Goal: Task Accomplishment & Management: Manage account settings

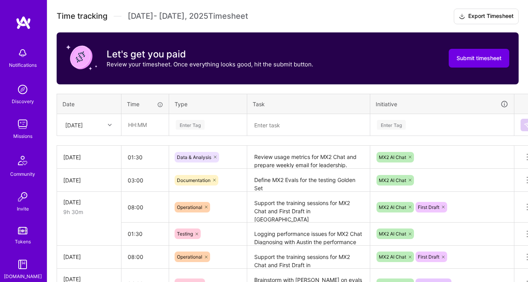
scroll to position [222, 0]
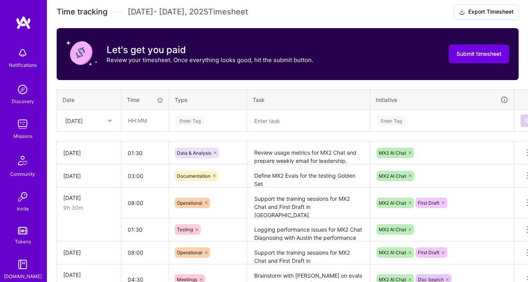
click at [83, 117] on div "[DATE]" at bounding box center [74, 120] width 18 height 8
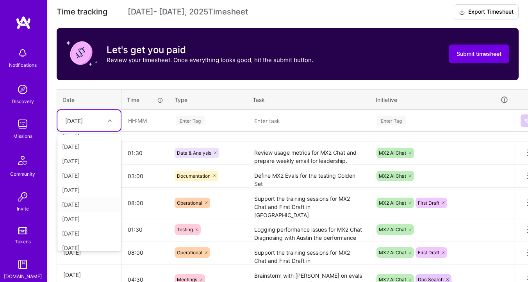
scroll to position [88, 0]
click at [85, 238] on div "[DATE]" at bounding box center [88, 242] width 63 height 14
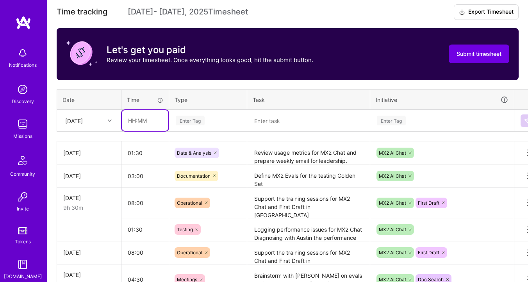
click at [140, 119] on input "text" at bounding box center [145, 120] width 46 height 21
type input "02:30"
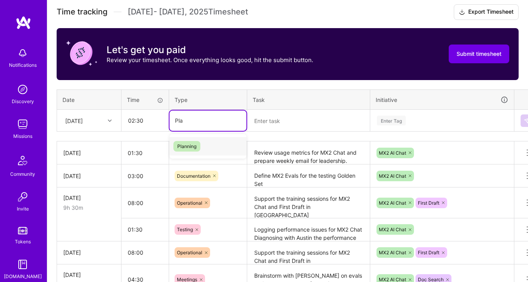
type input "Pla"
type input "pla"
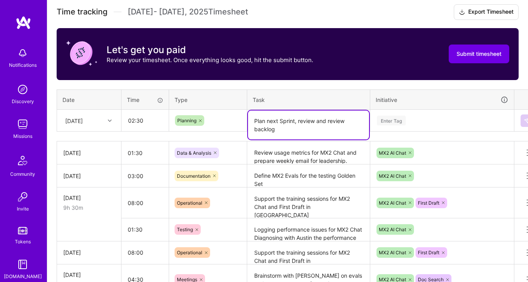
type textarea "Plan next Sprint, review and review backlog"
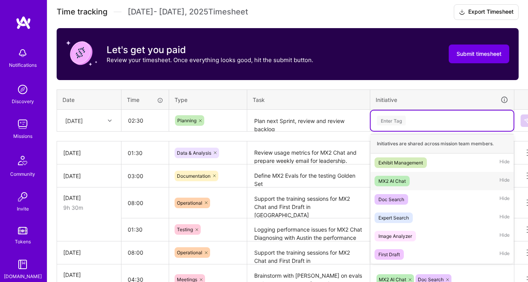
click at [376, 181] on span "MX2 AI Chat" at bounding box center [391, 181] width 35 height 11
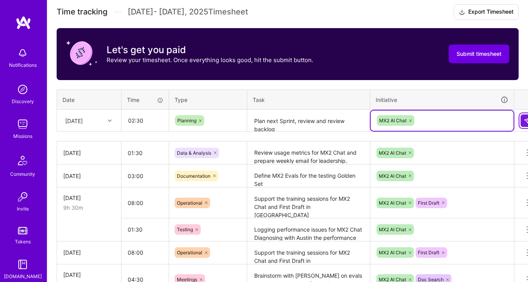
click at [525, 123] on button at bounding box center [526, 120] width 12 height 12
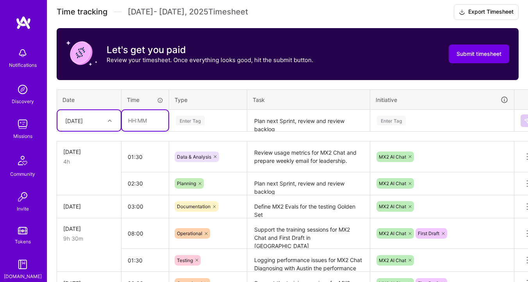
click at [132, 123] on input "text" at bounding box center [145, 120] width 46 height 21
click at [194, 120] on div "Enter Tag" at bounding box center [190, 120] width 29 height 12
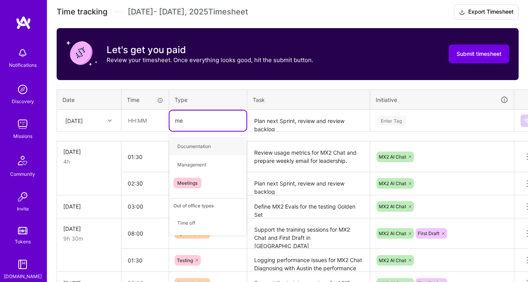
type input "mee"
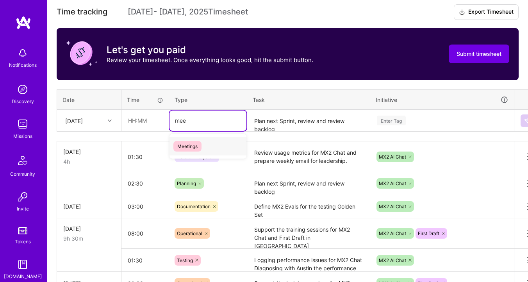
click at [190, 143] on span "Meetings" at bounding box center [187, 146] width 28 height 11
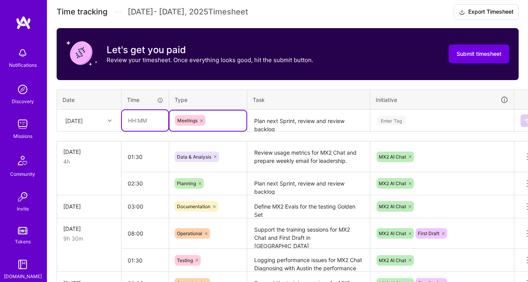
click at [142, 113] on input "text" at bounding box center [145, 120] width 46 height 21
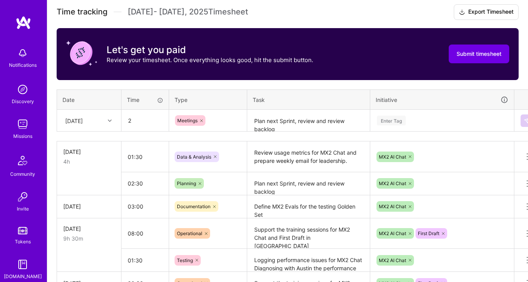
type input "02:00"
click at [270, 119] on textarea "Plan next Sprint, review and review backlog" at bounding box center [308, 120] width 121 height 21
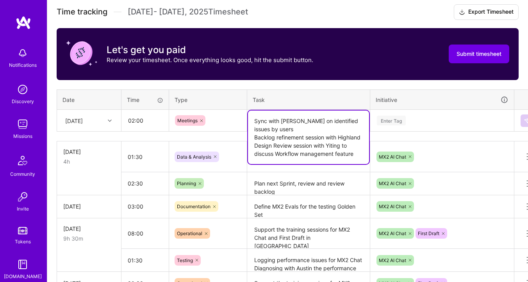
type textarea "Sync with [PERSON_NAME] on identified issues by users Backlog refinement sessio…"
click at [385, 120] on div "Enter Tag" at bounding box center [391, 120] width 29 height 12
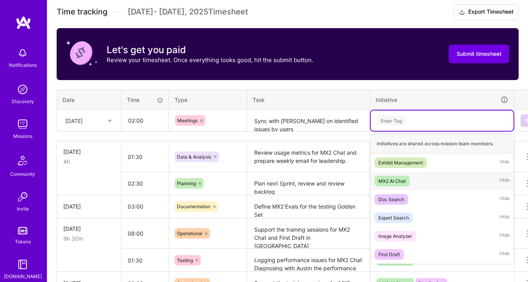
click at [393, 174] on div "MX2 AI Chat Hide" at bounding box center [441, 181] width 143 height 18
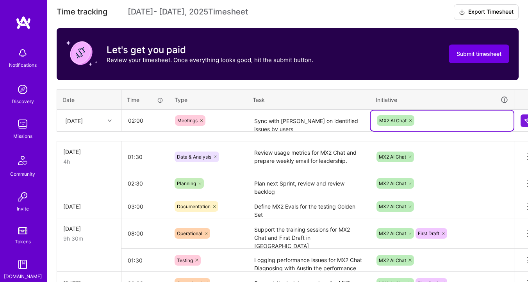
click at [427, 119] on div "MX2 AI Chat" at bounding box center [442, 120] width 132 height 12
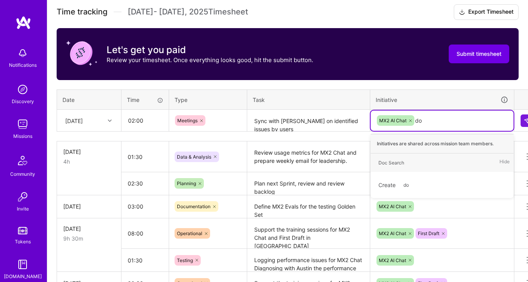
type input "doc"
click at [395, 160] on div "Doc Search" at bounding box center [391, 162] width 26 height 8
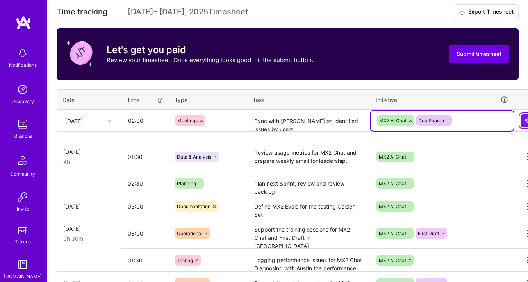
click at [521, 118] on button at bounding box center [526, 120] width 12 height 12
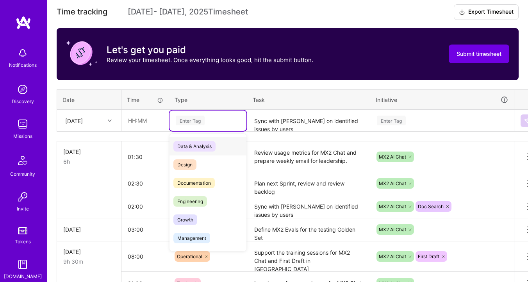
click at [209, 121] on div "Enter Tag" at bounding box center [208, 121] width 66 height 10
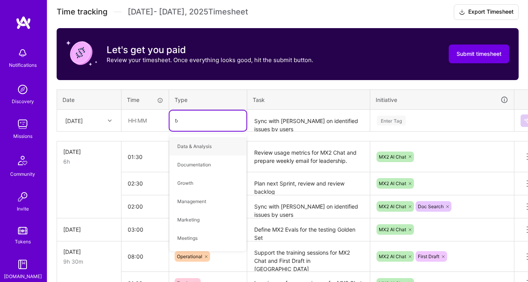
type input "tes"
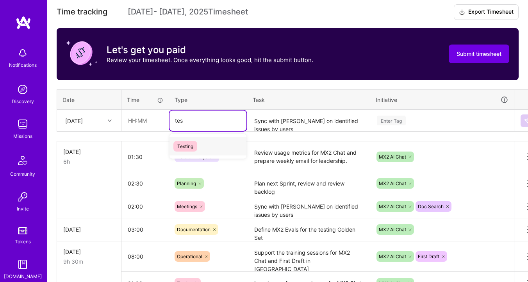
click at [190, 142] on span "Testing" at bounding box center [185, 146] width 24 height 11
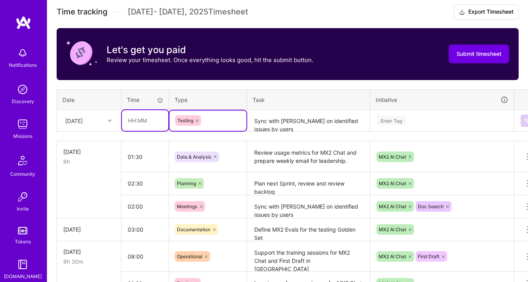
click at [135, 118] on input "text" at bounding box center [145, 120] width 46 height 21
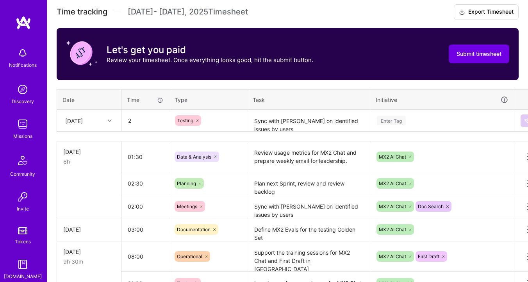
type input "02:00"
click at [377, 114] on div "Enter Tag" at bounding box center [441, 120] width 143 height 20
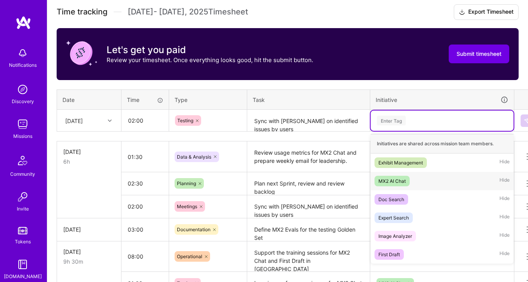
click at [397, 180] on div "MX2 AI Chat" at bounding box center [391, 181] width 27 height 8
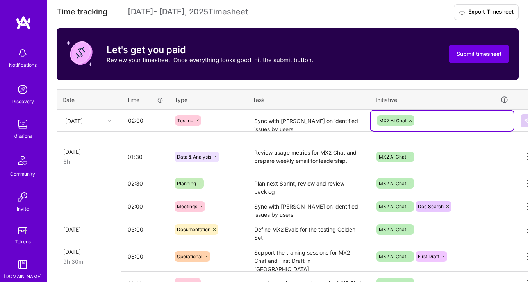
click at [301, 126] on textarea "Sync with [PERSON_NAME] on identified issues by users Backlog refinement sessio…" at bounding box center [308, 120] width 121 height 21
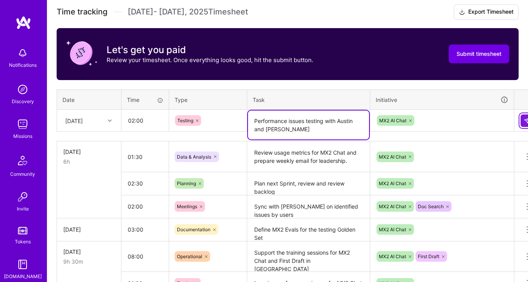
type textarea "Performance issues testing with Austin and [PERSON_NAME]"
click at [525, 120] on img at bounding box center [526, 120] width 6 height 6
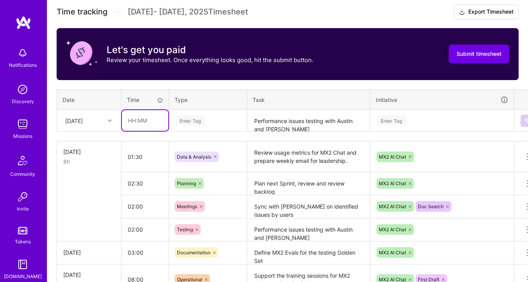
click at [130, 119] on input "text" at bounding box center [145, 120] width 46 height 21
type input "02:00"
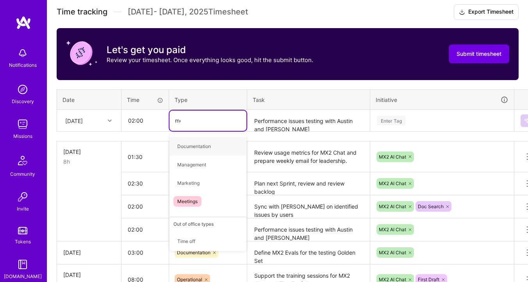
type input "mee"
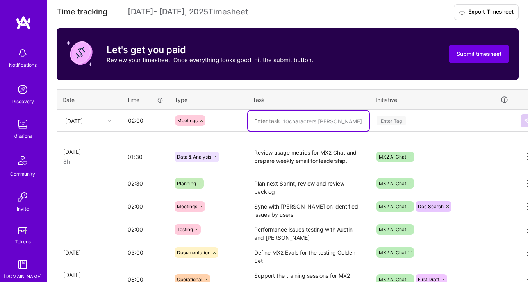
click at [97, 120] on div "[DATE]" at bounding box center [82, 120] width 43 height 13
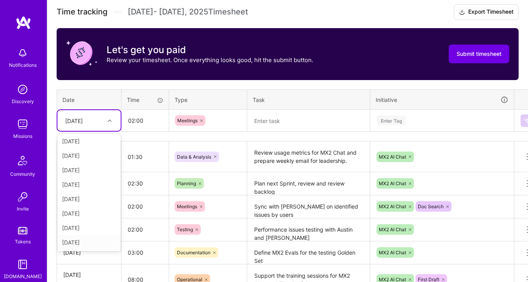
click at [81, 244] on div "[DATE]" at bounding box center [88, 242] width 63 height 14
click at [280, 118] on textarea at bounding box center [308, 120] width 121 height 21
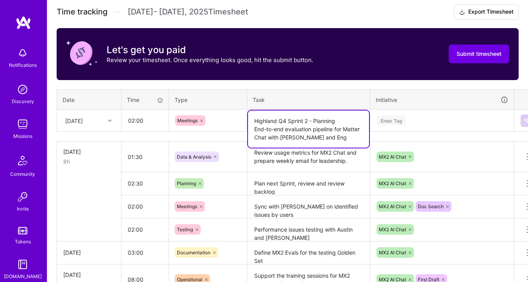
type textarea "Highland Q4 Sprint 2 - Planning End-to-end evaluation pipeline for Matter Chat …"
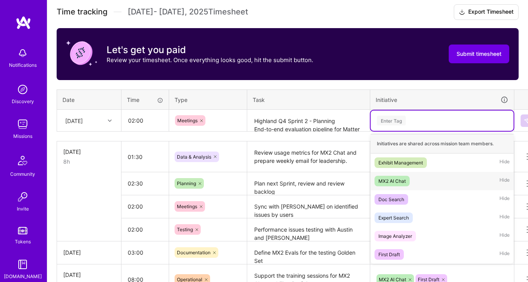
click at [403, 184] on span "MX2 AI Chat" at bounding box center [391, 181] width 35 height 11
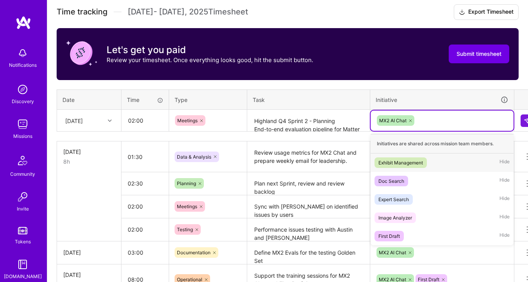
click at [418, 120] on div "MX2 AI Chat" at bounding box center [442, 120] width 132 height 12
click at [403, 180] on div "Doc Search" at bounding box center [391, 181] width 26 height 8
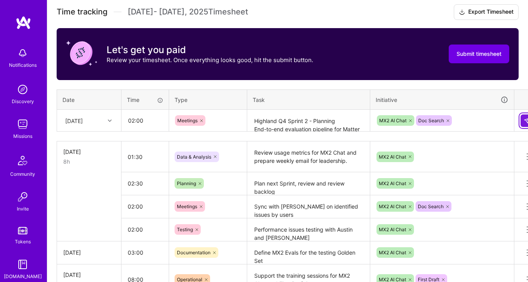
click at [524, 120] on img at bounding box center [526, 120] width 6 height 6
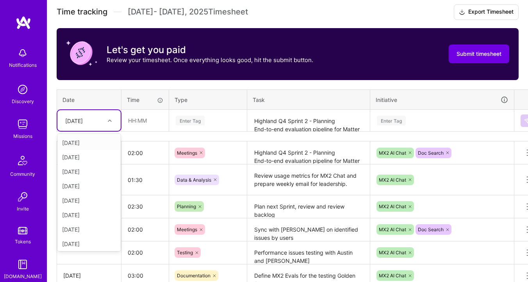
click at [89, 115] on div "[DATE]" at bounding box center [82, 120] width 43 height 13
click at [139, 120] on input "text" at bounding box center [145, 120] width 46 height 21
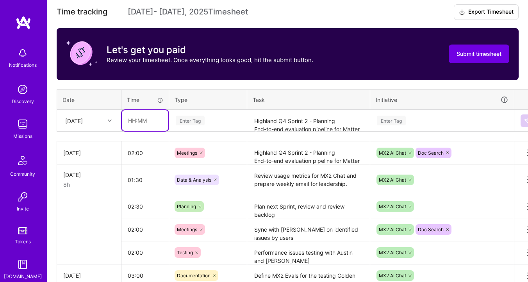
type input "04:00"
click at [191, 123] on div "Enter Tag" at bounding box center [190, 120] width 29 height 12
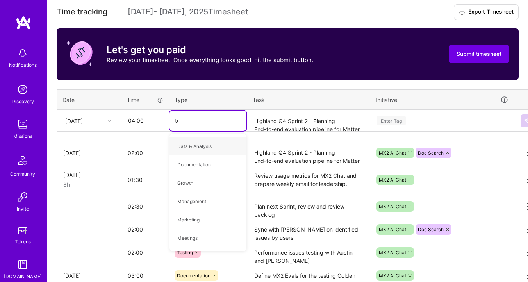
type input "tes"
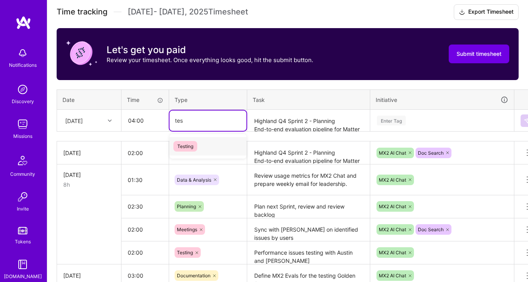
click at [192, 151] on div "Testing" at bounding box center [207, 146] width 77 height 18
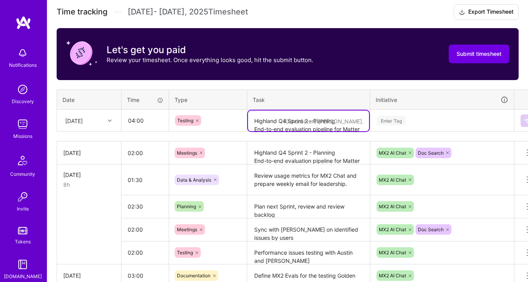
click at [263, 116] on textarea "Highland Q4 Sprint 2 - Planning End-to-end evaluation pipeline for Matter Chat …" at bounding box center [308, 120] width 121 height 21
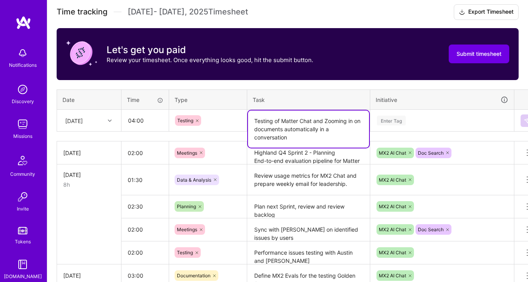
type textarea "Testing of Matter Chat and Zooming in on documents automatically in a conversat…"
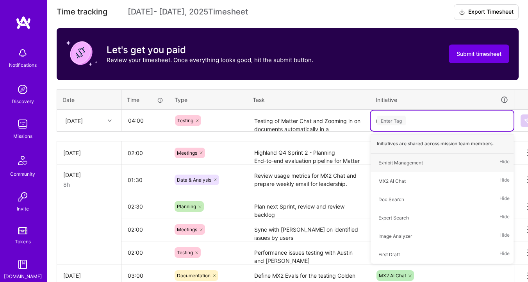
type input "mx"
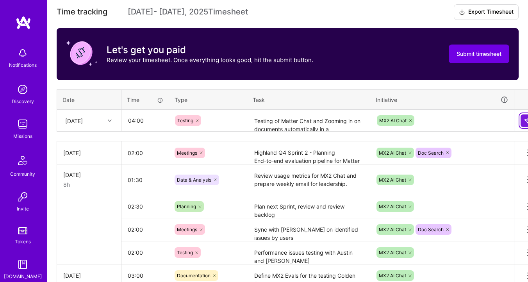
click at [523, 123] on img at bounding box center [526, 120] width 6 height 6
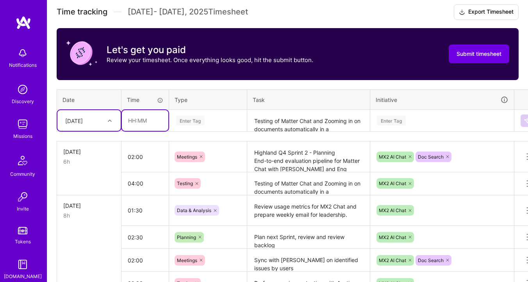
click at [132, 124] on input "text" at bounding box center [145, 120] width 46 height 21
type input "02:00"
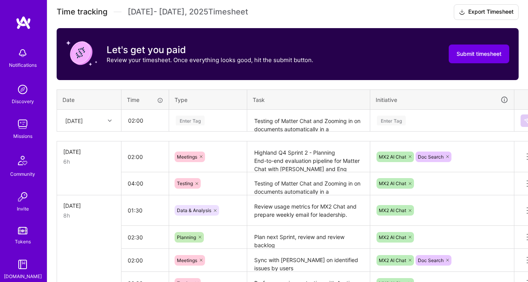
click at [190, 119] on div "Enter Tag" at bounding box center [190, 120] width 29 height 12
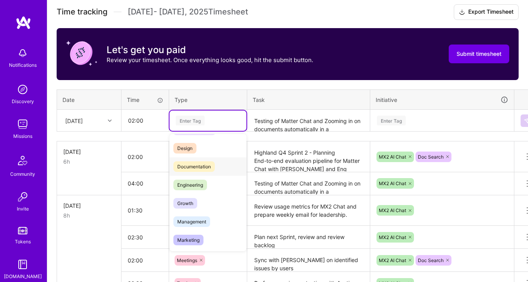
scroll to position [55, 0]
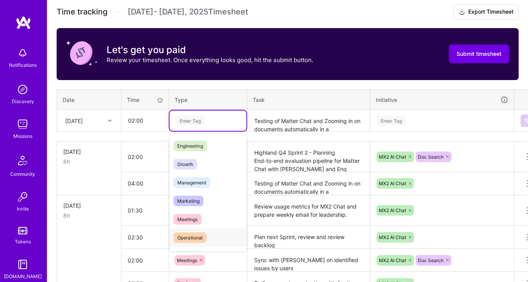
click at [206, 233] on div "Operational" at bounding box center [207, 237] width 77 height 18
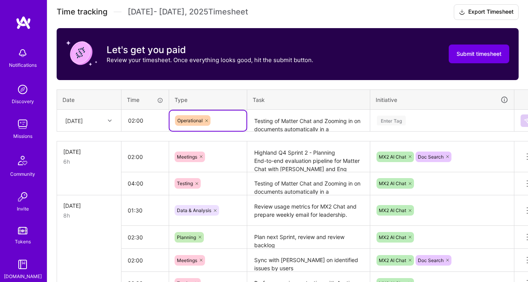
click at [269, 123] on textarea "Testing of Matter Chat and Zooming in on documents automatically in a conversat…" at bounding box center [308, 120] width 121 height 21
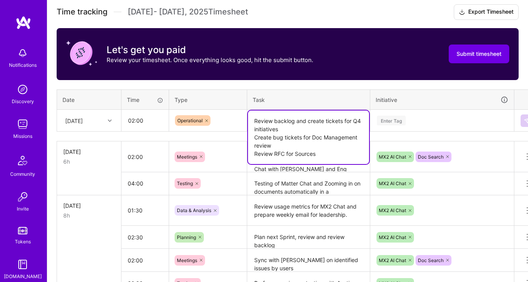
type textarea "Review backlog and create tickets for Q4 initiatives Create bug tickets for Doc…"
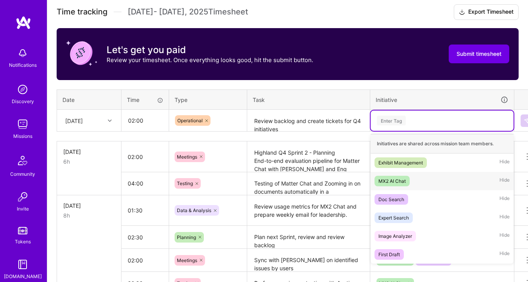
click at [397, 181] on div "MX2 AI Chat" at bounding box center [391, 181] width 27 height 8
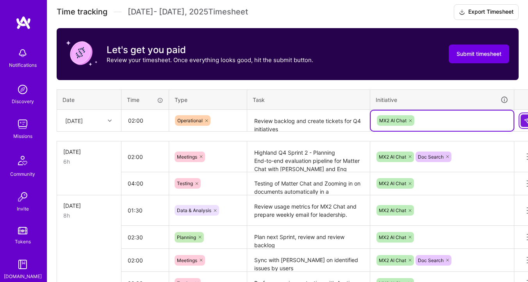
click at [521, 121] on button at bounding box center [526, 120] width 12 height 12
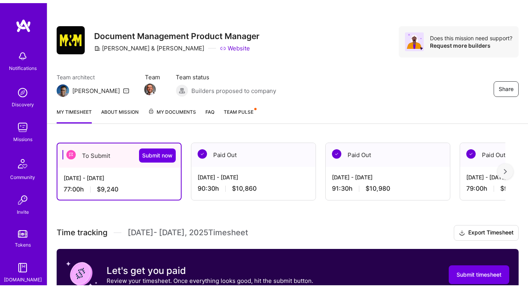
scroll to position [0, 0]
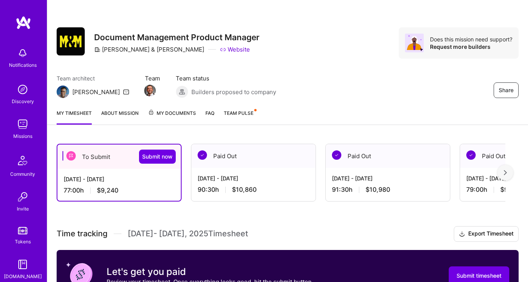
click at [161, 112] on span "My Documents" at bounding box center [172, 113] width 48 height 9
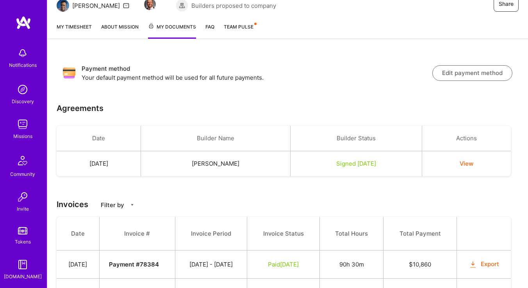
scroll to position [29, 0]
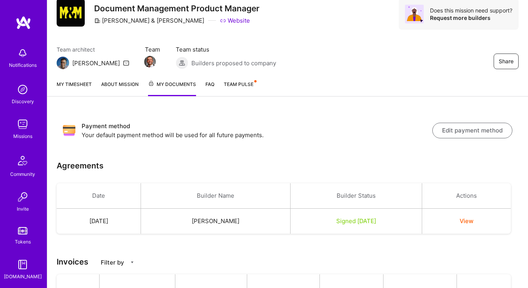
click at [241, 85] on span "Team Pulse" at bounding box center [239, 84] width 30 height 6
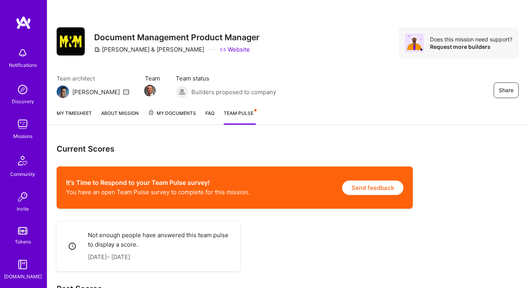
click at [62, 110] on link "My timesheet" at bounding box center [74, 117] width 35 height 16
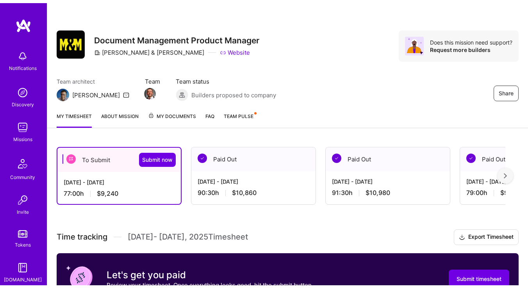
scroll to position [67, 0]
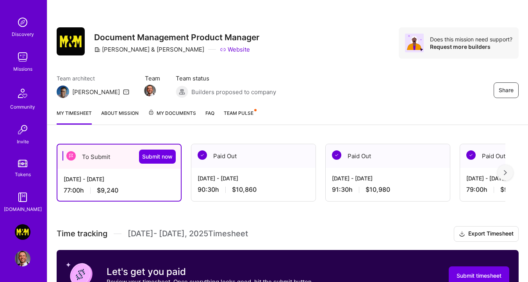
click at [20, 256] on img at bounding box center [23, 259] width 16 height 16
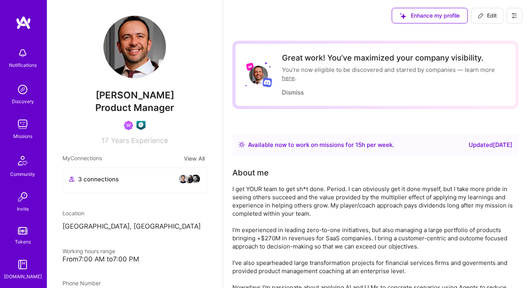
click at [20, 121] on img at bounding box center [23, 124] width 16 height 16
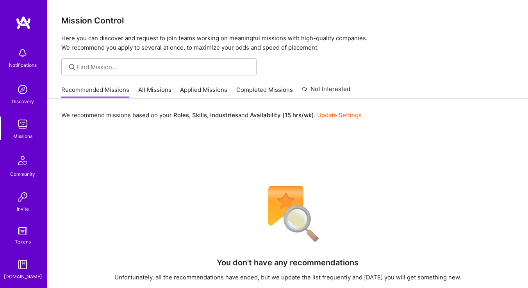
click at [144, 86] on link "All Missions" at bounding box center [154, 91] width 33 height 13
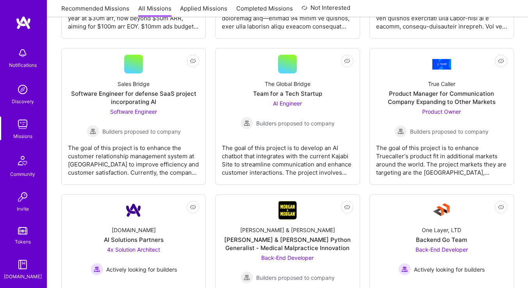
scroll to position [1967, 0]
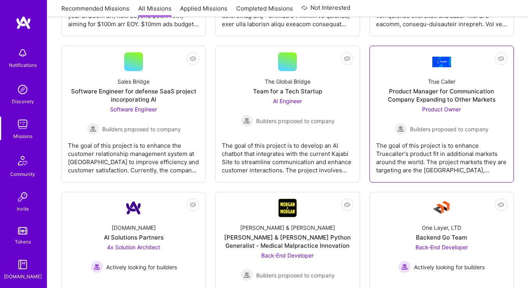
click at [441, 99] on div "Product Manager for Communication Company Expanding to Other Markets" at bounding box center [441, 95] width 131 height 16
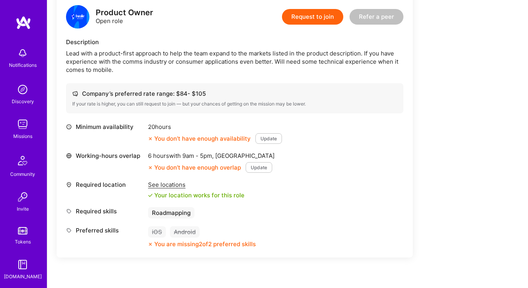
scroll to position [206, 0]
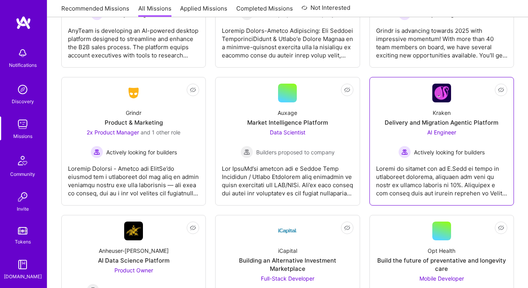
scroll to position [2366, 0]
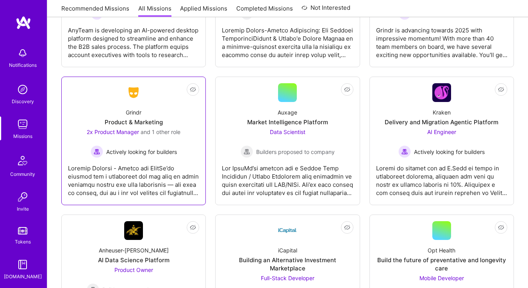
click at [158, 125] on div "Product & Marketing" at bounding box center [134, 122] width 58 height 8
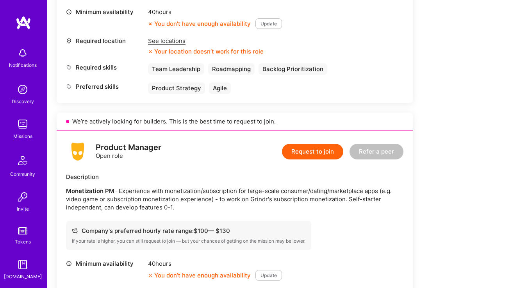
scroll to position [502, 0]
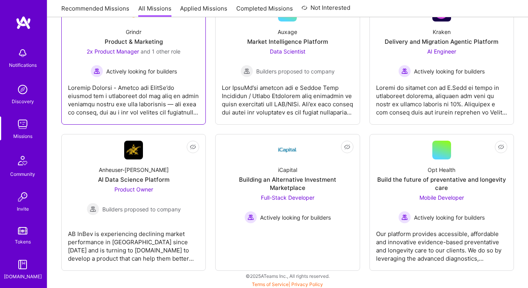
scroll to position [2448, 0]
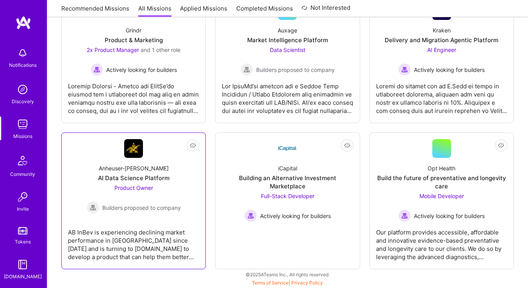
click at [168, 142] on link "Not Interested Anheuser-[PERSON_NAME] Data Science Platform Product Owner Build…" at bounding box center [133, 200] width 131 height 123
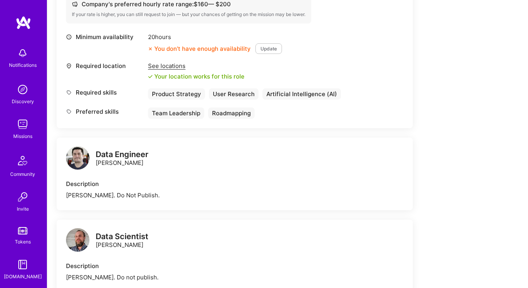
scroll to position [234, 0]
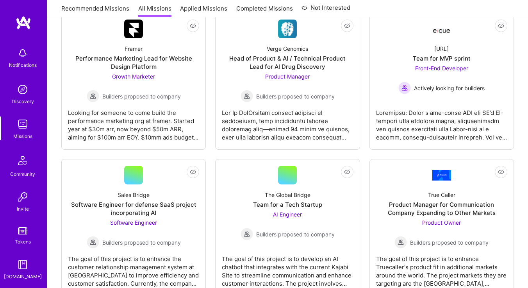
scroll to position [1829, 0]
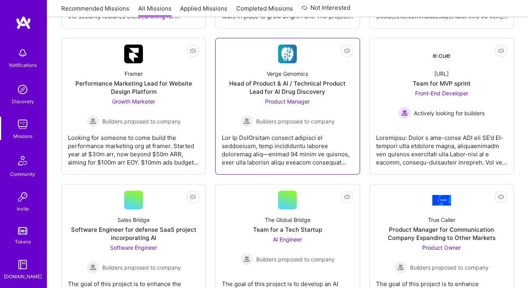
click at [249, 87] on div "Head of Product & AI / Technical Product Lead for AI Drug Discovery" at bounding box center [287, 87] width 131 height 16
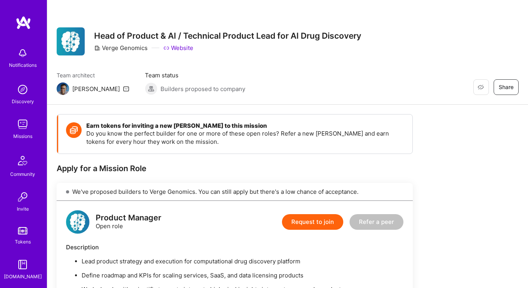
scroll to position [148, 0]
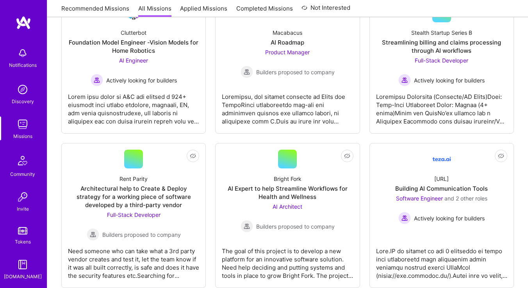
scroll to position [1552, 0]
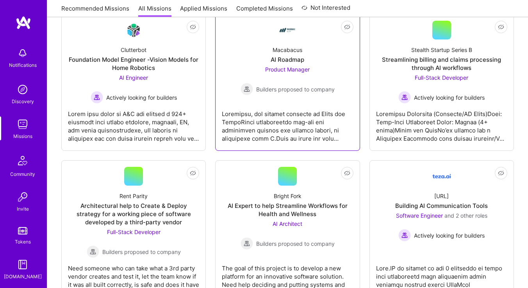
click at [253, 59] on div "Macabacus AI Roadmap Product Manager Builders proposed to company" at bounding box center [287, 67] width 131 height 56
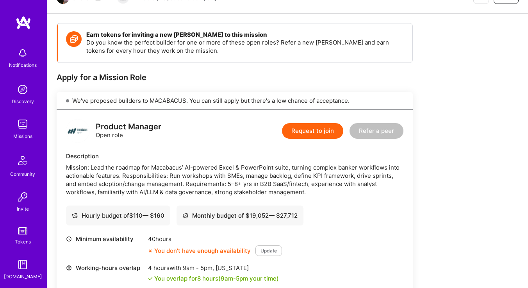
scroll to position [128, 0]
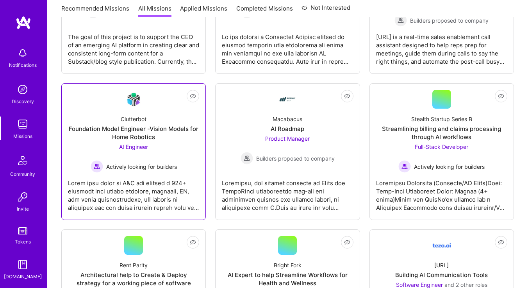
scroll to position [1420, 0]
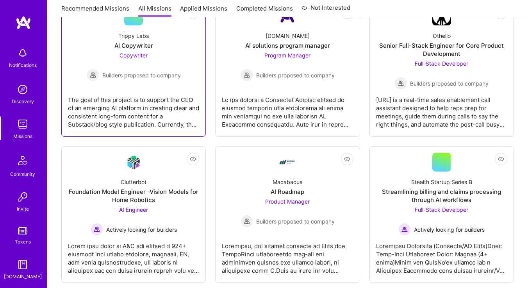
click at [205, 54] on div "Not Interested Trippy Labs AI Copywriter Copywriter Builders proposed to compan…" at bounding box center [133, 68] width 144 height 137
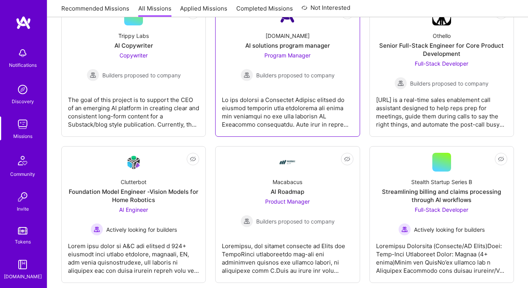
click at [222, 55] on div "[DOMAIN_NAME] AI solutions program manager Program Manager Builders proposed to…" at bounding box center [287, 53] width 131 height 56
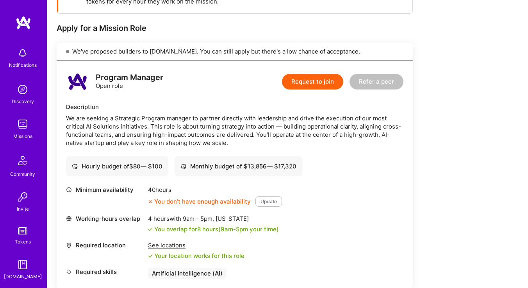
scroll to position [156, 0]
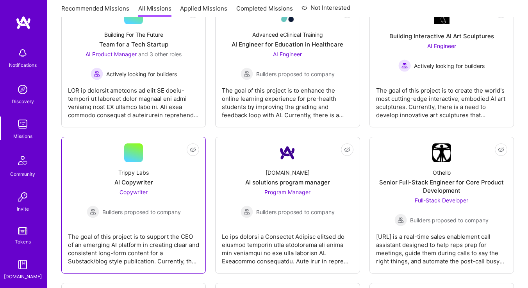
scroll to position [1258, 0]
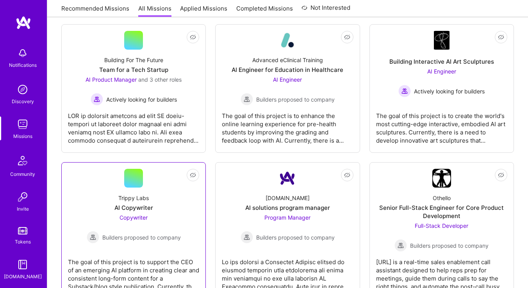
click at [141, 110] on div at bounding box center [133, 124] width 131 height 39
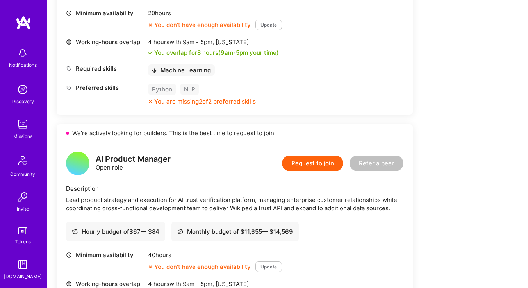
scroll to position [629, 0]
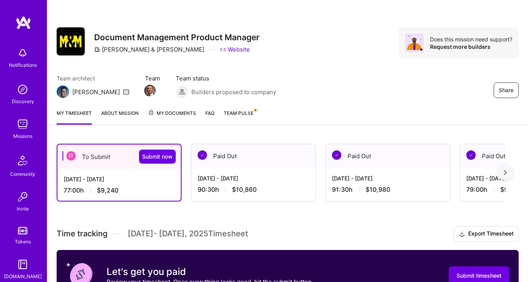
click at [119, 115] on link "About Mission" at bounding box center [119, 117] width 37 height 16
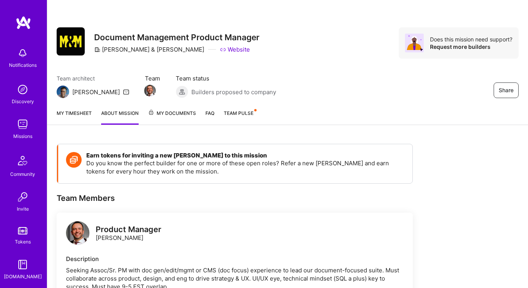
click at [169, 109] on span "My Documents" at bounding box center [172, 113] width 48 height 9
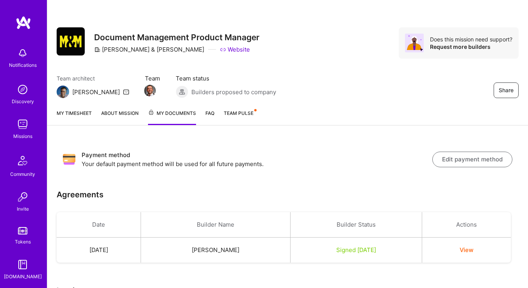
click at [208, 112] on link "FAQ" at bounding box center [209, 117] width 9 height 16
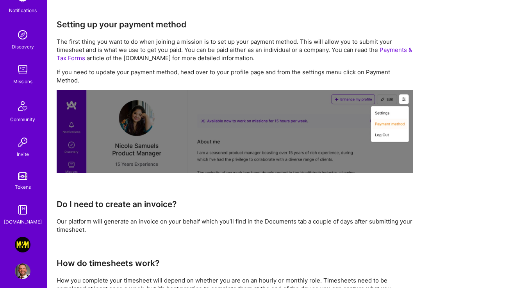
scroll to position [61, 0]
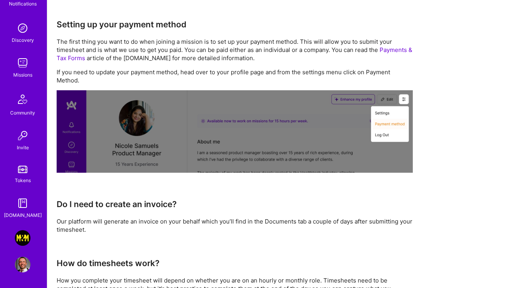
click at [25, 268] on img at bounding box center [23, 264] width 16 height 16
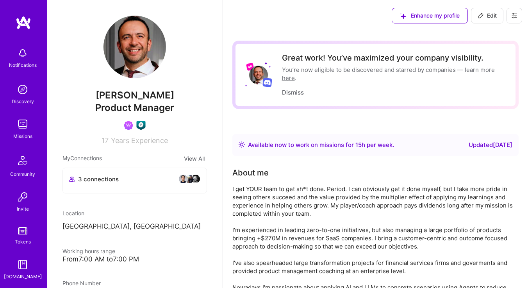
click at [513, 18] on icon at bounding box center [514, 15] width 6 height 6
click at [493, 51] on button "Payment method" at bounding box center [492, 53] width 59 height 20
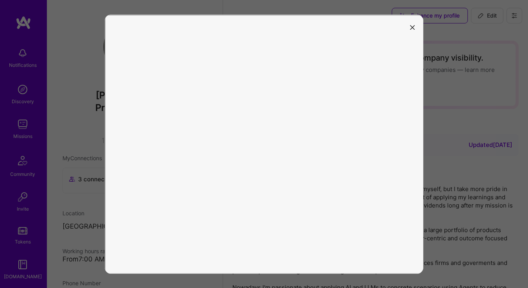
click at [413, 30] on button "modal" at bounding box center [411, 27] width 9 height 13
